Goal: Information Seeking & Learning: Compare options

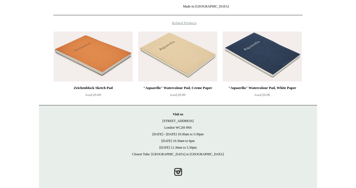
scroll to position [249, 0]
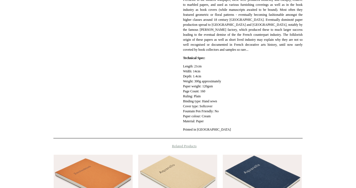
scroll to position [224, 0]
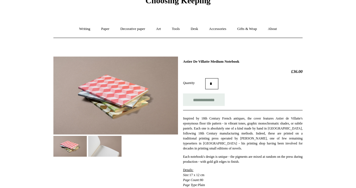
scroll to position [31, 0]
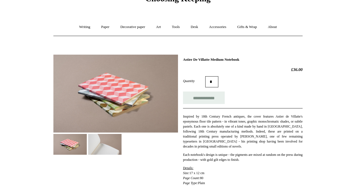
click at [95, 150] on img at bounding box center [104, 144] width 33 height 21
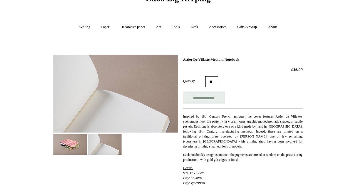
click at [63, 144] on img at bounding box center [69, 144] width 33 height 21
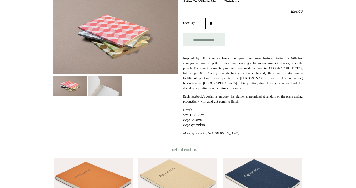
scroll to position [91, 0]
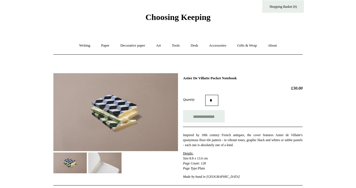
scroll to position [16, 0]
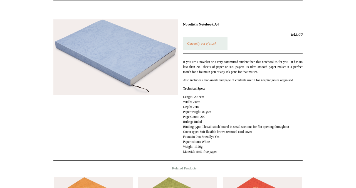
scroll to position [69, 0]
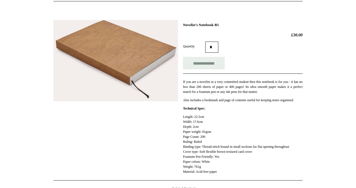
scroll to position [67, 0]
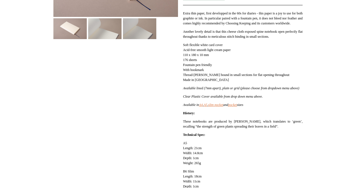
scroll to position [152, 0]
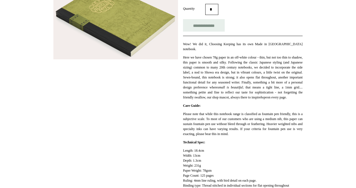
scroll to position [106, 0]
